Goal: Task Accomplishment & Management: Use online tool/utility

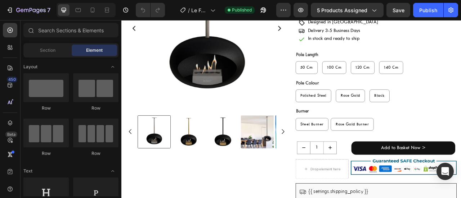
scroll to position [123, 0]
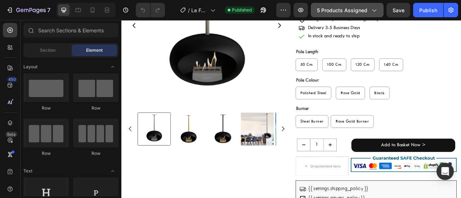
click at [359, 9] on span "5 products assigned" at bounding box center [342, 10] width 50 height 8
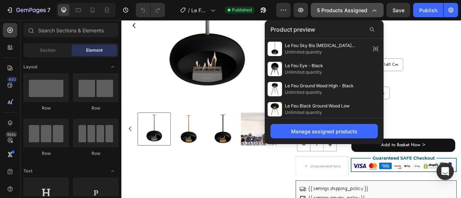
scroll to position [0, 0]
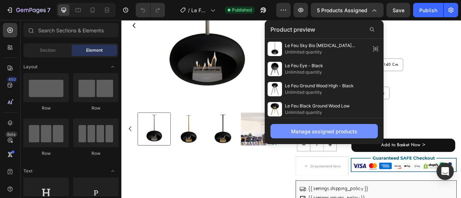
click at [337, 133] on div "Manage assigned products" at bounding box center [324, 132] width 66 height 8
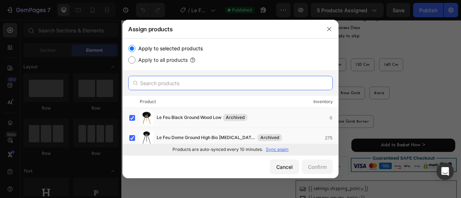
click at [232, 83] on input "text" at bounding box center [230, 83] width 204 height 14
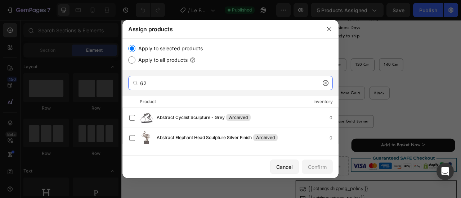
type input "6"
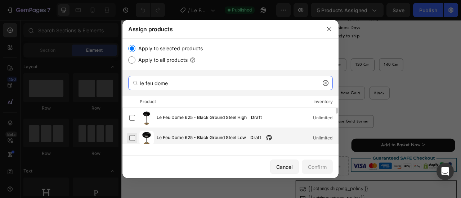
type input "le feu dome"
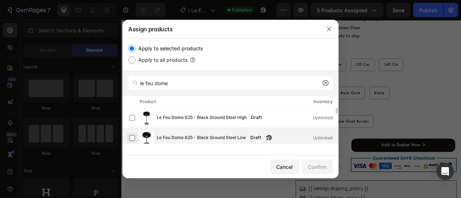
click at [131, 137] on label at bounding box center [132, 138] width 6 height 6
click at [322, 166] on div "Confirm" at bounding box center [317, 167] width 19 height 8
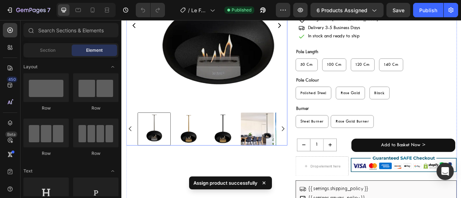
click at [198, 98] on img at bounding box center [229, 26] width 205 height 205
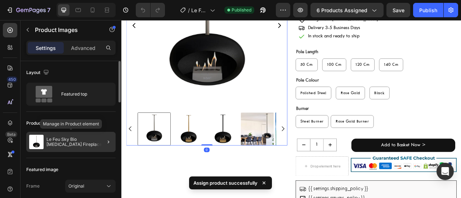
click at [88, 141] on p "Le Feu Sky Bio [MEDICAL_DATA] Fireplace - Black" at bounding box center [79, 142] width 66 height 10
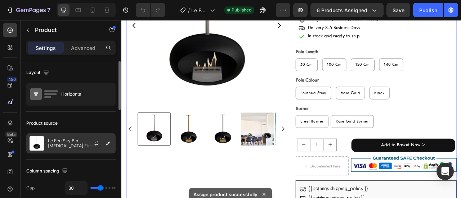
click at [89, 142] on div at bounding box center [99, 143] width 32 height 19
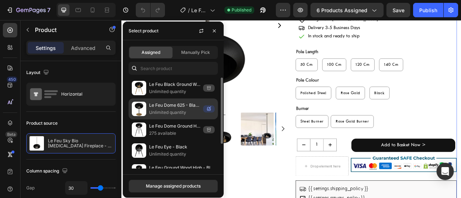
click at [179, 112] on p "Unlimited quantity" at bounding box center [174, 112] width 51 height 7
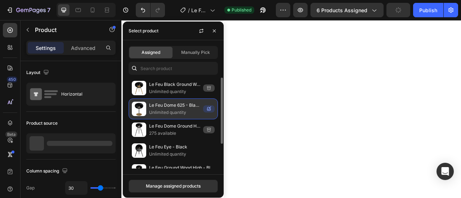
select select "60mm"
select select "Rose Gold"
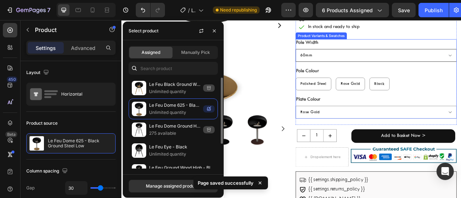
click at [371, 59] on select "Please Pick a Colour 60mm 25mm" at bounding box center [445, 65] width 205 height 16
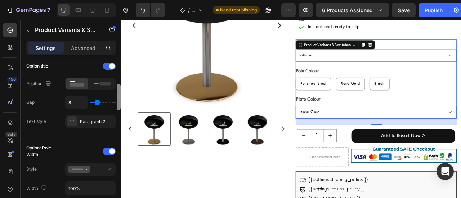
scroll to position [121, 0]
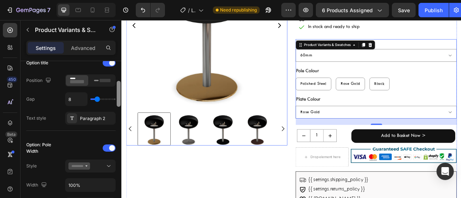
drag, startPoint x: 240, startPoint y: 94, endPoint x: 130, endPoint y: 161, distance: 128.9
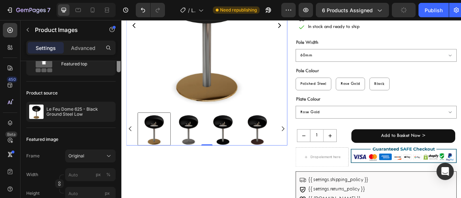
scroll to position [0, 0]
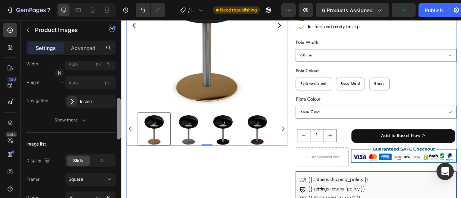
drag, startPoint x: 241, startPoint y: 135, endPoint x: 128, endPoint y: 187, distance: 124.5
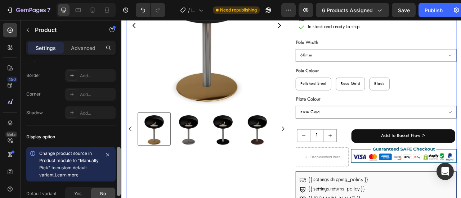
scroll to position [260, 0]
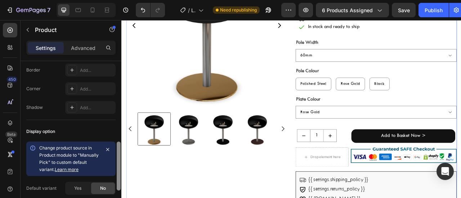
click at [110, 138] on div "Display option Change product source in Product module to "Manually Pick" to cu…" at bounding box center [70, 170] width 89 height 100
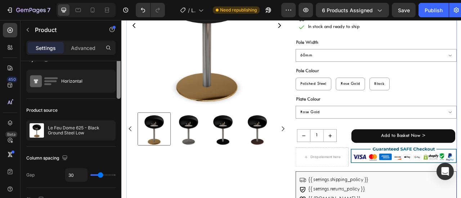
scroll to position [0, 0]
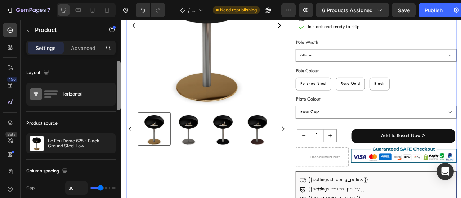
drag, startPoint x: 119, startPoint y: 155, endPoint x: 110, endPoint y: 69, distance: 86.5
click at [110, 69] on div "Layout Horizontal Product source Le Feu Dome 625 - Black Ground Steel Low Colum…" at bounding box center [71, 140] width 101 height 158
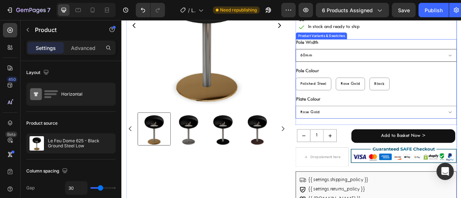
click at [398, 59] on select "Please Pick a Colour 60mm 25mm" at bounding box center [445, 65] width 205 height 16
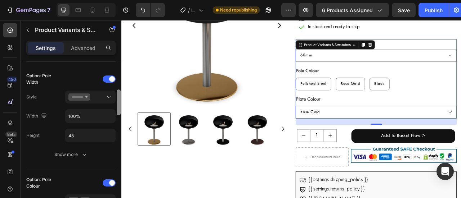
scroll to position [194, 0]
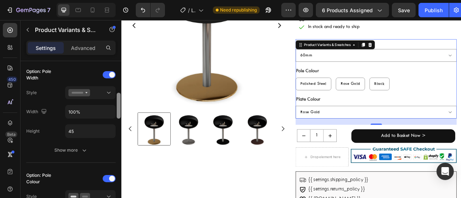
drag, startPoint x: 119, startPoint y: 77, endPoint x: 120, endPoint y: 109, distance: 32.0
click at [120, 109] on div at bounding box center [119, 106] width 4 height 26
click at [98, 92] on div at bounding box center [90, 92] width 44 height 7
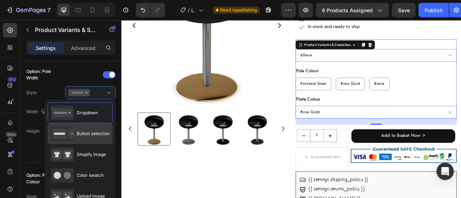
click at [91, 138] on div "Button selection" at bounding box center [80, 134] width 59 height 14
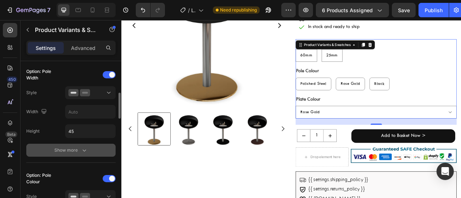
click at [72, 149] on div "Show more" at bounding box center [70, 150] width 33 height 7
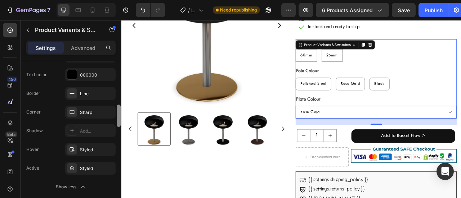
scroll to position [315, 0]
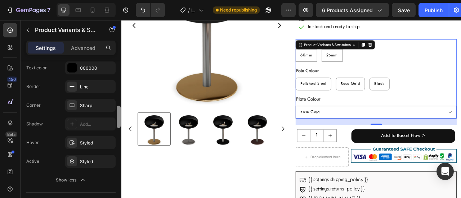
drag, startPoint x: 119, startPoint y: 98, endPoint x: 118, endPoint y: 118, distance: 19.8
click at [118, 118] on div at bounding box center [119, 117] width 4 height 22
click at [94, 106] on div "Sharp" at bounding box center [90, 106] width 21 height 6
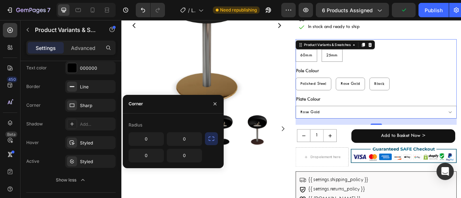
click at [212, 137] on icon "button" at bounding box center [211, 138] width 7 height 7
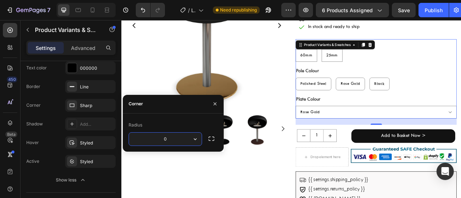
click at [182, 145] on input "0" at bounding box center [165, 139] width 73 height 13
click at [197, 137] on icon "button" at bounding box center [194, 139] width 7 height 7
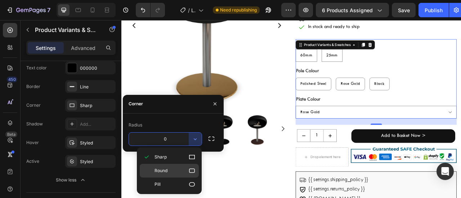
click at [194, 172] on icon at bounding box center [191, 170] width 7 height 7
type input "8"
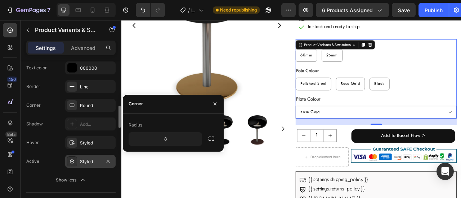
click at [87, 161] on div "Styled" at bounding box center [90, 162] width 21 height 6
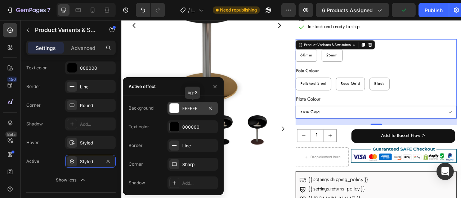
click at [191, 108] on div "FFFFFF" at bounding box center [192, 108] width 21 height 6
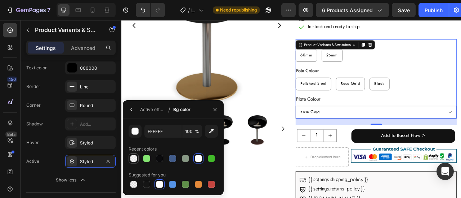
click at [132, 159] on div at bounding box center [133, 158] width 7 height 7
type input "F4F2F2"
type input "48"
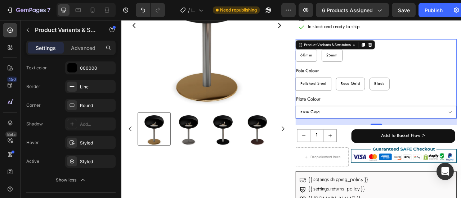
click at [369, 101] on span "Polished Steel" at bounding box center [365, 101] width 33 height 5
click at [343, 93] on input "Polished Steel Polished Steel Polished Steel" at bounding box center [342, 93] width 0 height 0
radio input "true"
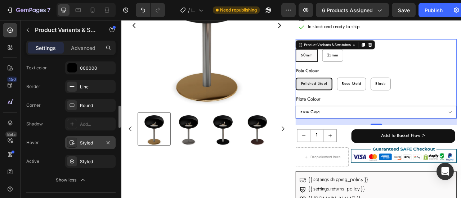
click at [86, 147] on div "Styled" at bounding box center [90, 142] width 50 height 13
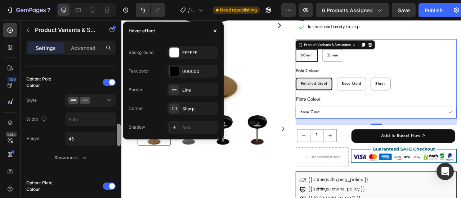
scroll to position [444, 0]
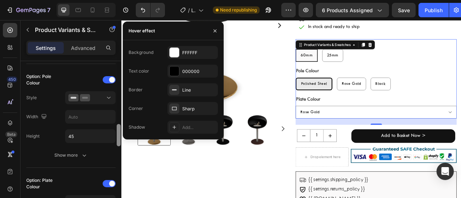
drag, startPoint x: 118, startPoint y: 116, endPoint x: 119, endPoint y: 135, distance: 18.4
click at [119, 135] on div at bounding box center [119, 135] width 4 height 22
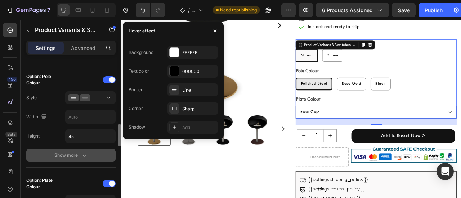
click at [86, 155] on icon "button" at bounding box center [84, 155] width 7 height 7
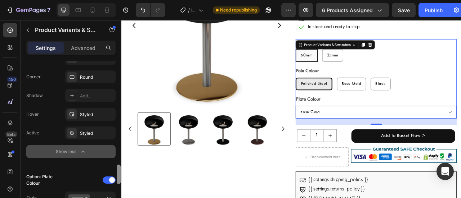
scroll to position [596, 0]
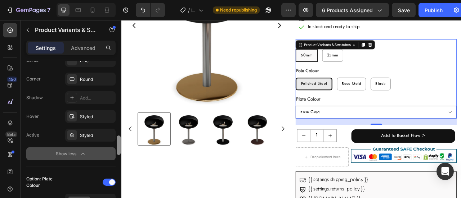
drag, startPoint x: 120, startPoint y: 132, endPoint x: 118, endPoint y: 154, distance: 21.7
click at [118, 154] on div at bounding box center [119, 145] width 4 height 19
click at [82, 115] on div "Styled" at bounding box center [90, 117] width 21 height 6
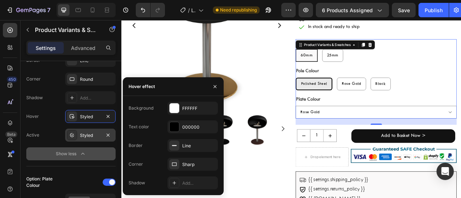
click at [95, 132] on div "Styled" at bounding box center [90, 135] width 21 height 6
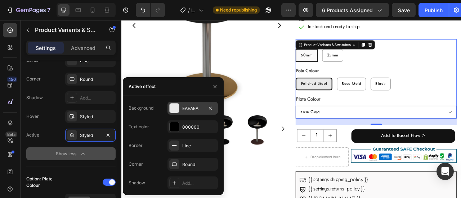
click at [196, 110] on div "EAEAEA" at bounding box center [192, 108] width 21 height 6
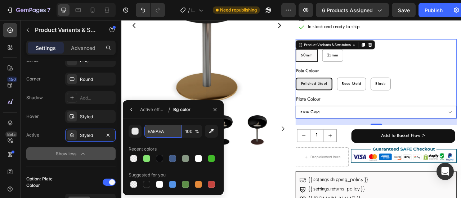
click at [0, 0] on input "EAEAEA" at bounding box center [0, 0] width 0 height 0
click at [354, 64] on span "60mm" at bounding box center [356, 65] width 15 height 5
click at [343, 57] on input "60mm 60mm 60mm" at bounding box center [342, 57] width 0 height 0
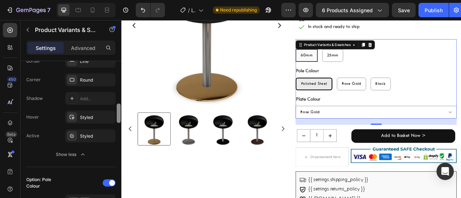
scroll to position [332, 0]
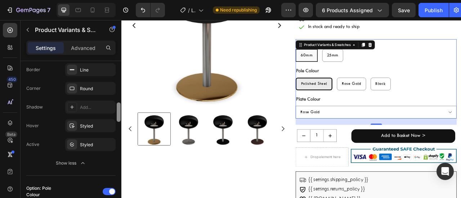
drag, startPoint x: 119, startPoint y: 148, endPoint x: 117, endPoint y: 115, distance: 33.2
click at [117, 115] on div at bounding box center [119, 112] width 4 height 19
click at [83, 143] on div "Styled" at bounding box center [90, 145] width 21 height 6
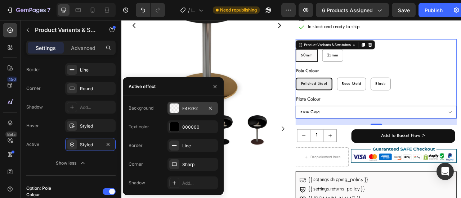
click at [199, 102] on div "F4F2F2" at bounding box center [192, 108] width 50 height 13
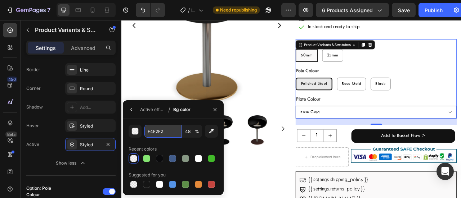
click at [169, 134] on input "F4F2F2" at bounding box center [162, 131] width 37 height 13
paste input "EAEAEA"
type input "EAEAEA"
click at [134, 109] on button "button" at bounding box center [132, 110] width 12 height 12
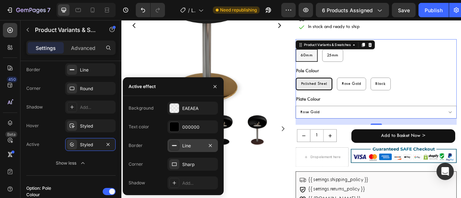
click at [188, 145] on div "Line" at bounding box center [192, 146] width 21 height 6
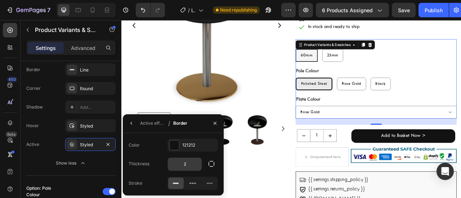
click at [181, 166] on input "2" at bounding box center [185, 164] width 34 height 13
type input "3"
click at [130, 122] on icon "button" at bounding box center [131, 124] width 6 height 6
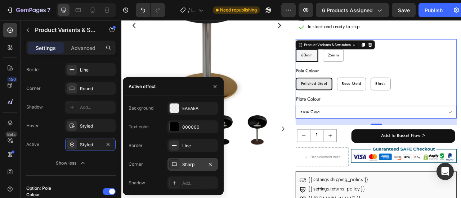
click at [187, 165] on div "Sharp" at bounding box center [192, 165] width 21 height 6
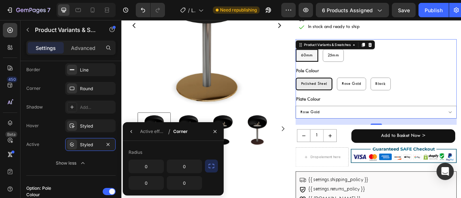
click at [208, 167] on icon "button" at bounding box center [211, 166] width 6 height 4
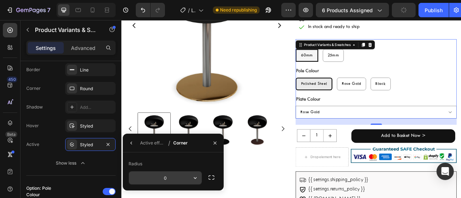
click at [0, 0] on input "0" at bounding box center [0, 0] width 0 height 0
click at [192, 176] on icon "button" at bounding box center [194, 178] width 7 height 7
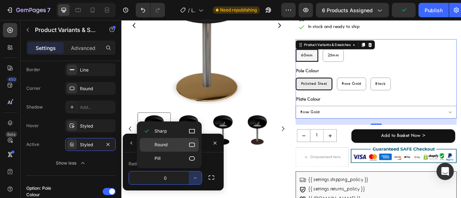
click at [190, 144] on icon at bounding box center [191, 144] width 7 height 7
type input "8"
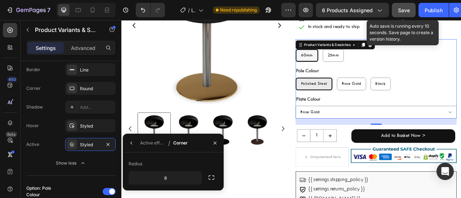
click at [403, 9] on span "Save" at bounding box center [404, 10] width 12 height 6
